Goal: Task Accomplishment & Management: Complete application form

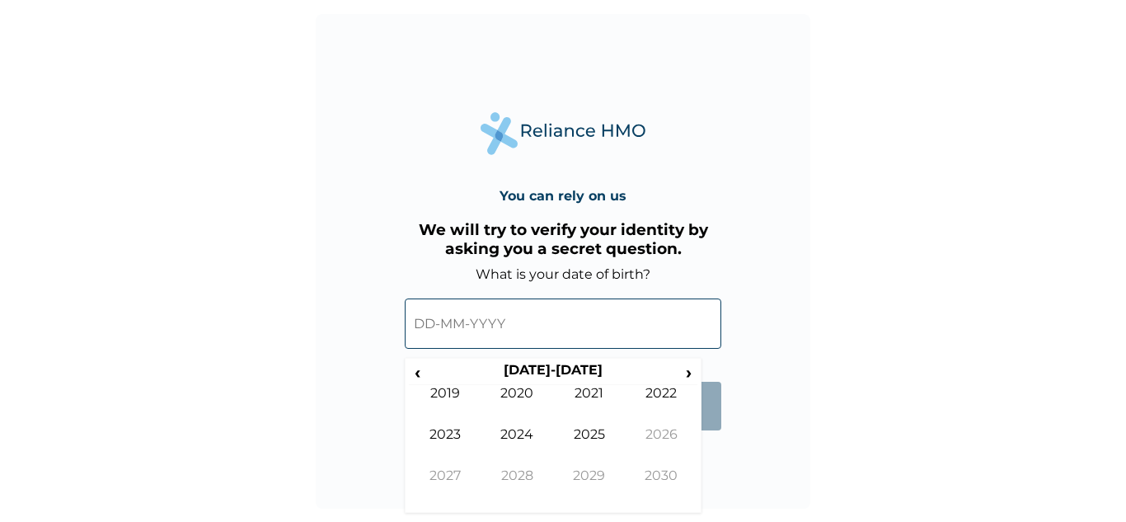
click at [522, 326] on input "text" at bounding box center [563, 323] width 317 height 50
click at [714, 452] on div "You can rely on us We will try to verify your identity by asking you a secret q…" at bounding box center [563, 261] width 495 height 495
click at [686, 370] on span "›" at bounding box center [689, 372] width 18 height 21
click at [414, 372] on span "‹" at bounding box center [417, 372] width 17 height 21
click at [415, 369] on span "‹" at bounding box center [417, 372] width 17 height 21
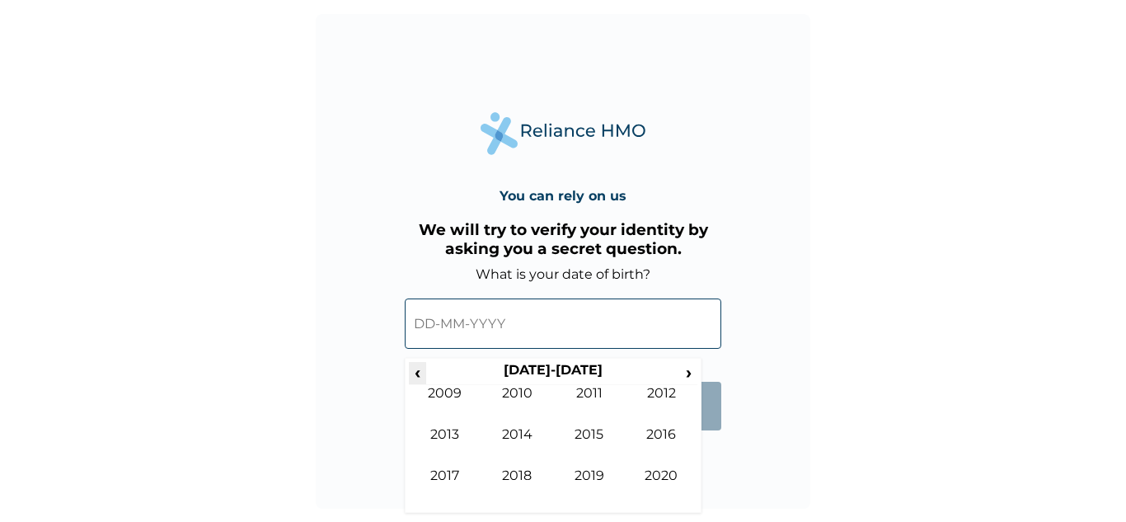
click at [415, 369] on span "‹" at bounding box center [417, 372] width 17 height 21
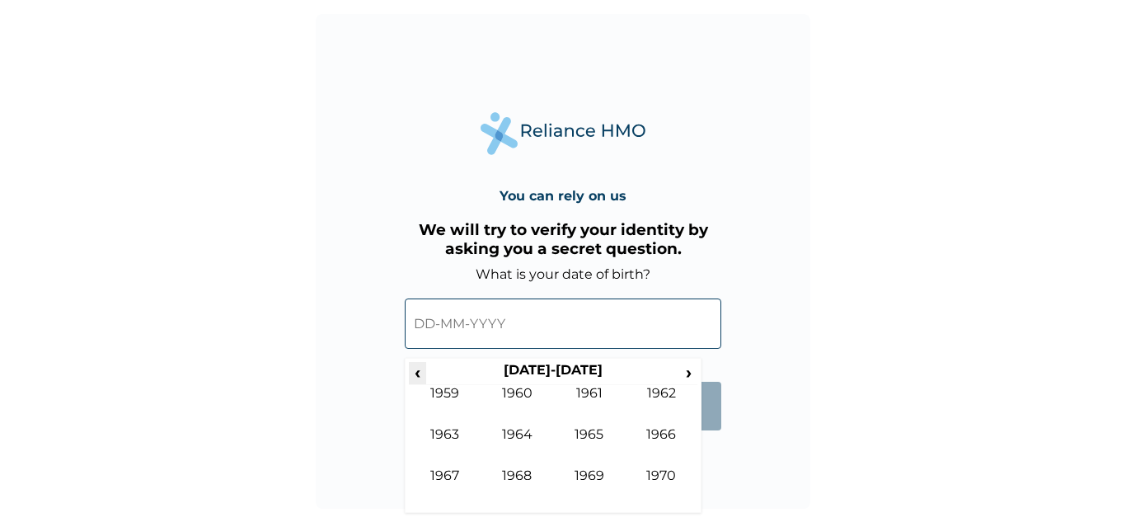
click at [415, 369] on span "‹" at bounding box center [417, 372] width 17 height 21
click at [688, 374] on span "›" at bounding box center [689, 372] width 18 height 21
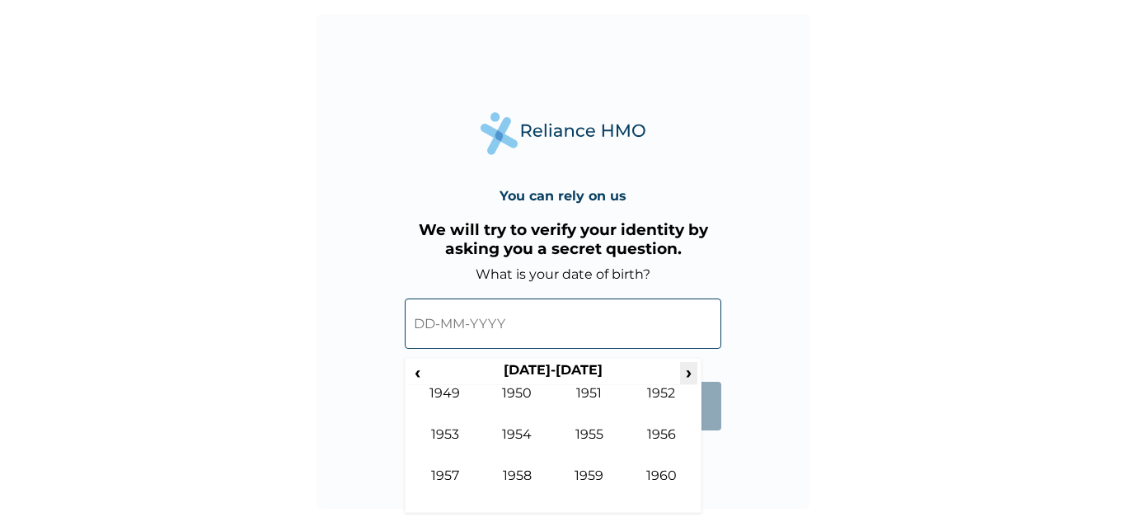
click at [688, 374] on span "›" at bounding box center [689, 372] width 18 height 21
click at [693, 372] on span "›" at bounding box center [689, 372] width 18 height 21
click at [693, 371] on span "›" at bounding box center [689, 372] width 18 height 21
click at [665, 391] on td "1982" at bounding box center [662, 405] width 73 height 41
click at [453, 431] on td "May" at bounding box center [445, 446] width 73 height 41
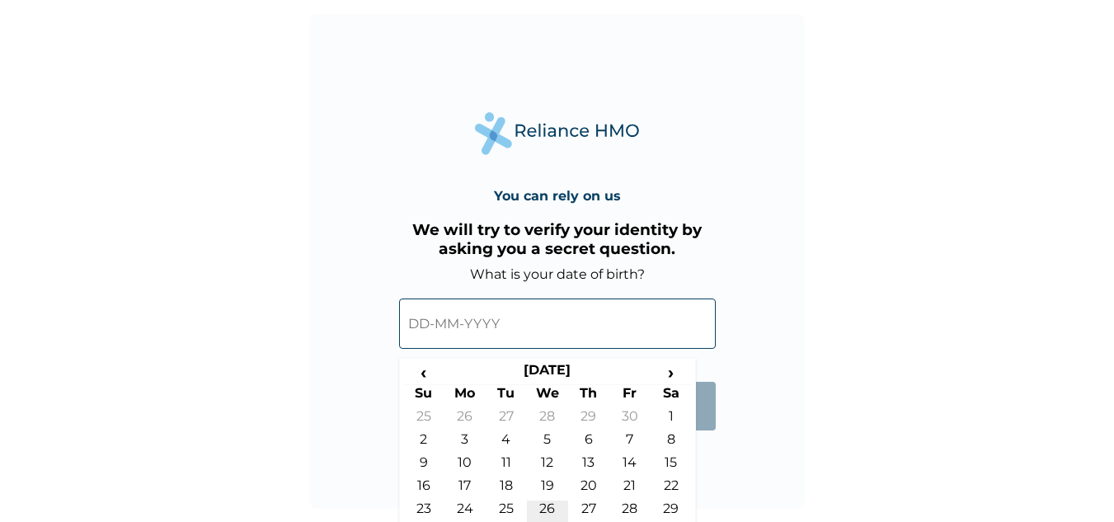
click at [546, 503] on td "26" at bounding box center [547, 511] width 41 height 23
type input "26-05-1982"
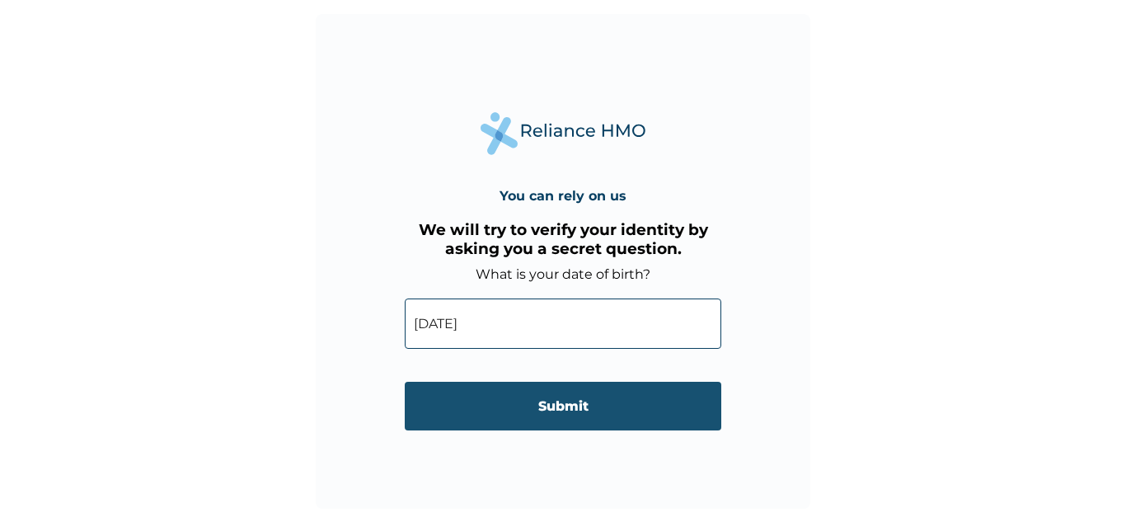
click at [578, 406] on input "Submit" at bounding box center [563, 406] width 317 height 49
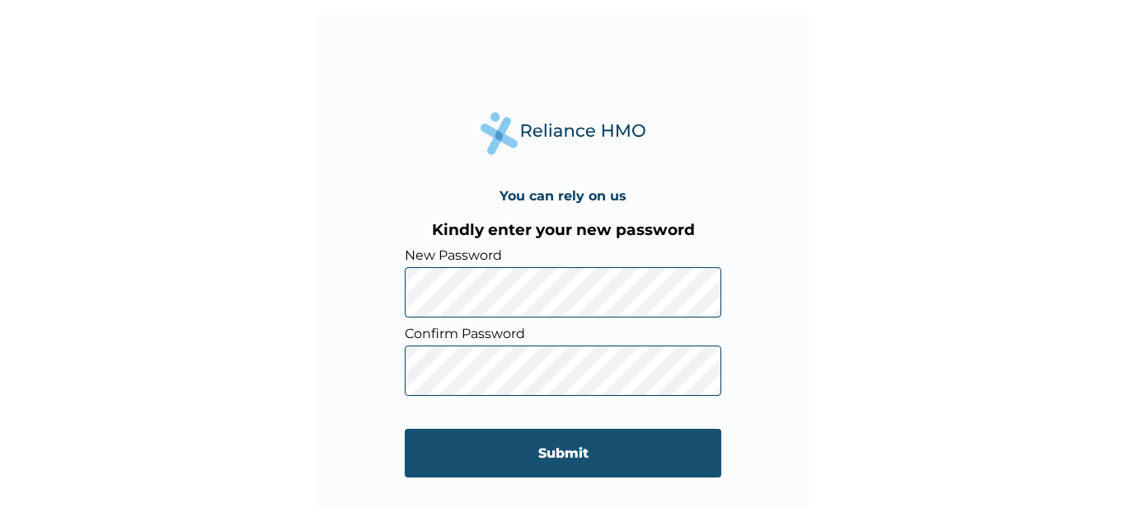
click at [578, 460] on input "Submit" at bounding box center [563, 453] width 317 height 49
